Goal: Task Accomplishment & Management: Manage account settings

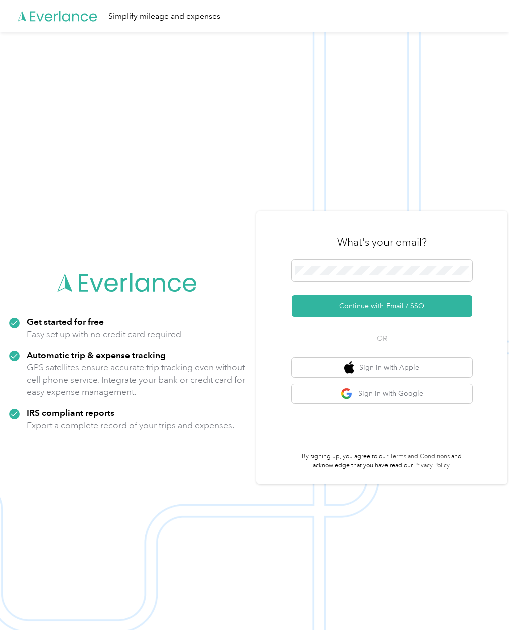
click at [386, 316] on button "Continue with Email / SSO" at bounding box center [381, 305] width 181 height 21
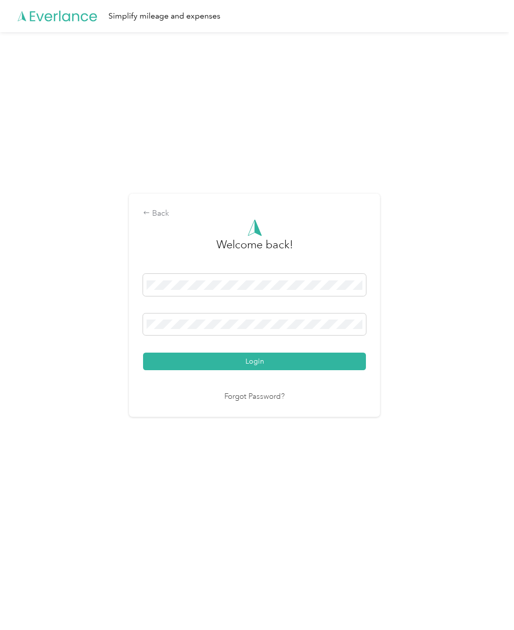
click at [257, 370] on button "Login" at bounding box center [254, 362] width 223 height 18
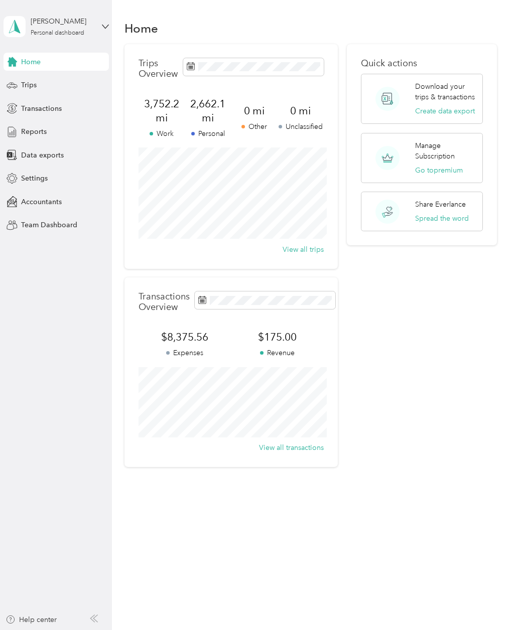
click at [57, 114] on div "Transactions" at bounding box center [56, 108] width 105 height 18
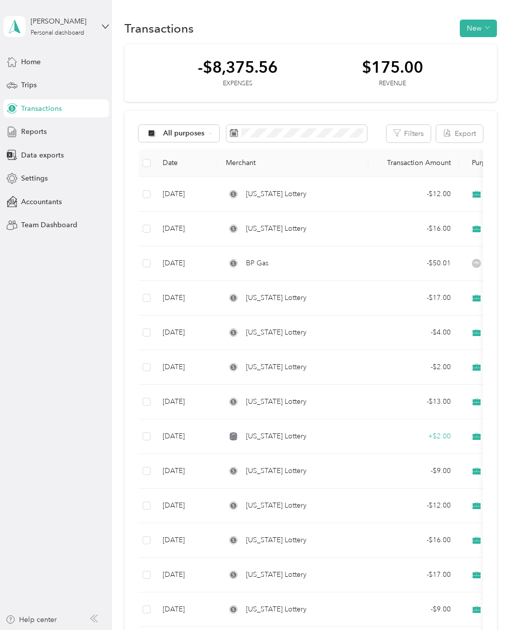
click at [489, 27] on icon "button" at bounding box center [486, 27] width 5 height 5
click at [481, 48] on span "Expense" at bounding box center [480, 47] width 27 height 11
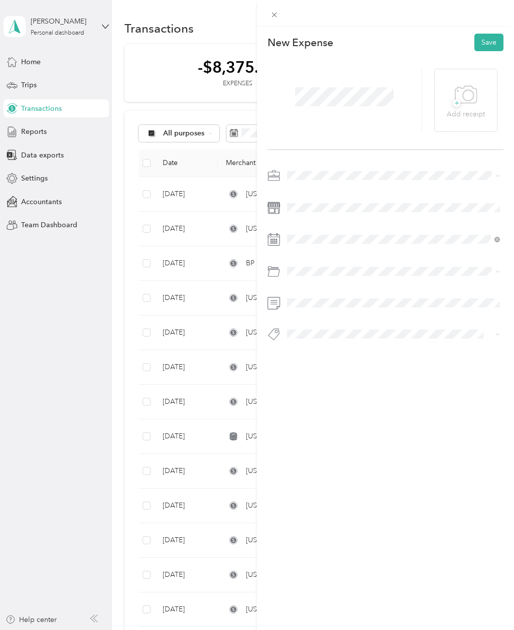
click at [461, 104] on icon at bounding box center [465, 95] width 23 height 28
click at [316, 228] on div "Lottery" at bounding box center [393, 228] width 206 height 11
click at [320, 202] on div "25" at bounding box center [320, 201] width 13 height 13
click at [492, 42] on button "Save" at bounding box center [488, 43] width 29 height 18
